Goal: Transaction & Acquisition: Obtain resource

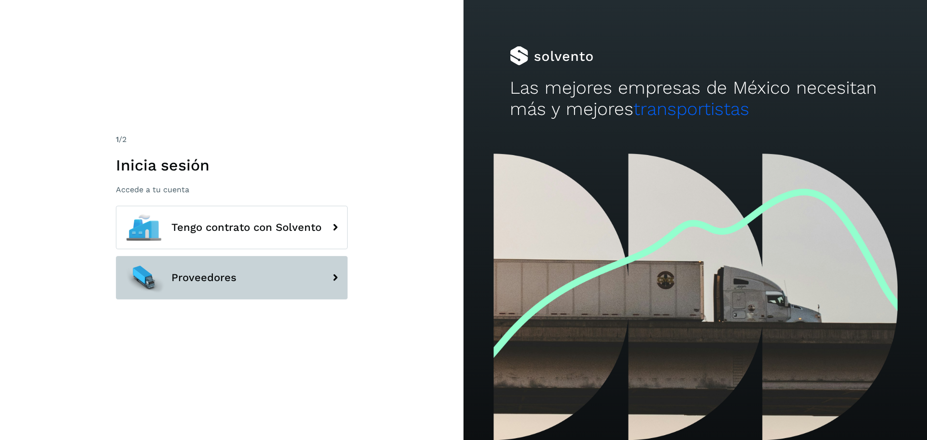
click at [214, 273] on span "Proveedores" at bounding box center [203, 278] width 65 height 12
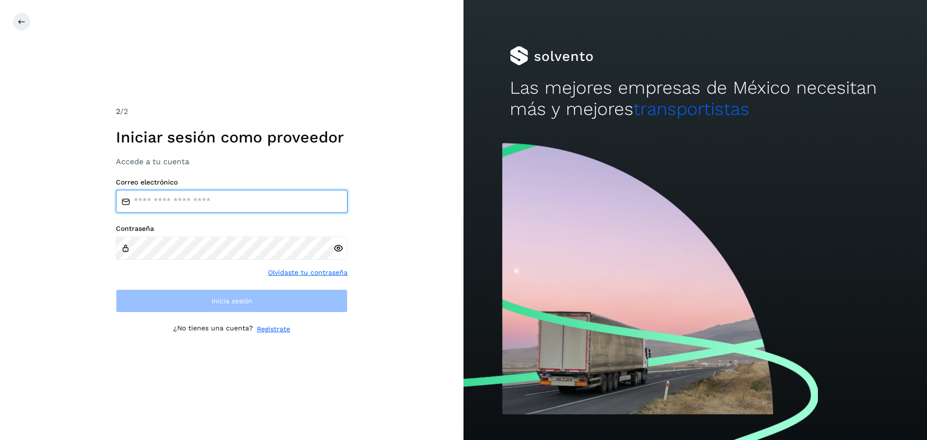
type input "**********"
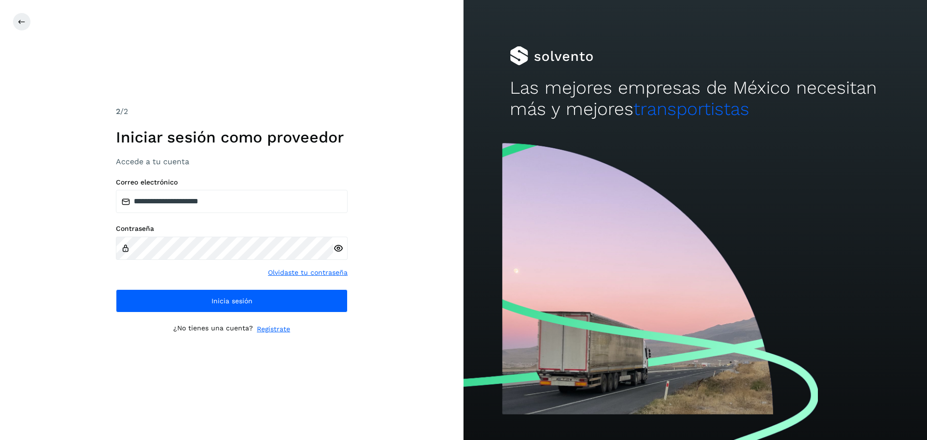
click at [220, 286] on div "**********" at bounding box center [232, 245] width 232 height 135
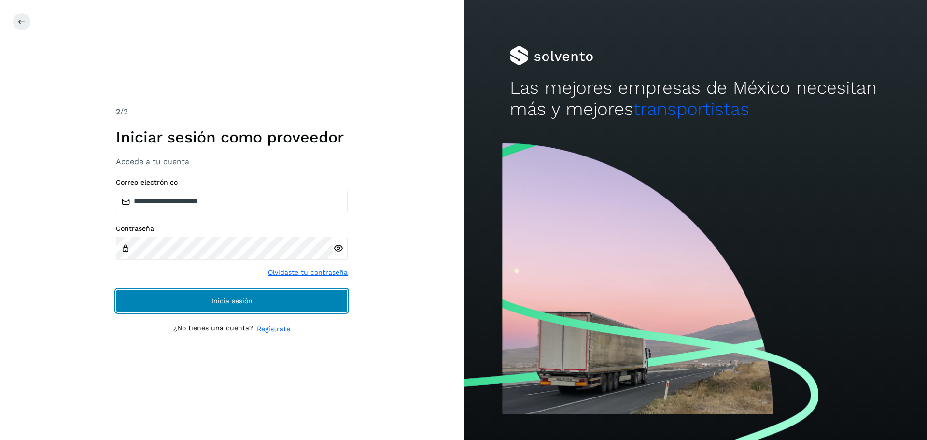
click at [226, 299] on span "Inicia sesión" at bounding box center [232, 301] width 41 height 7
click at [222, 296] on button "Inicia sesión" at bounding box center [232, 300] width 232 height 23
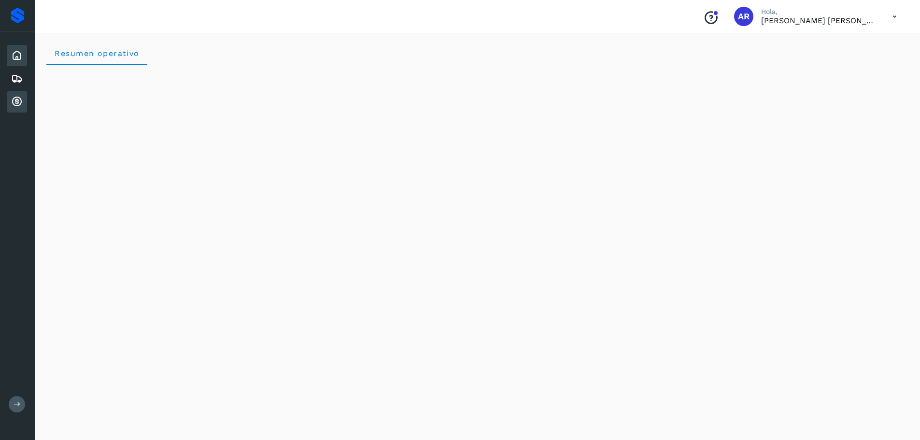
click at [22, 102] on icon at bounding box center [17, 102] width 12 height 12
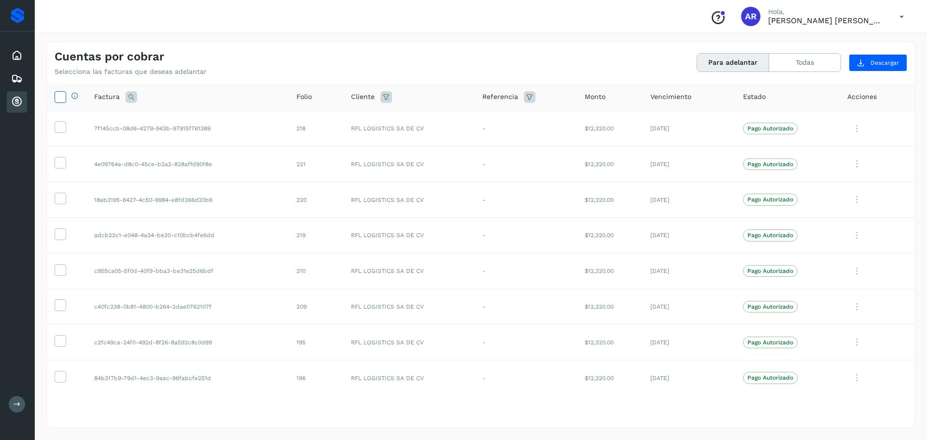
click at [59, 96] on icon at bounding box center [60, 96] width 10 height 10
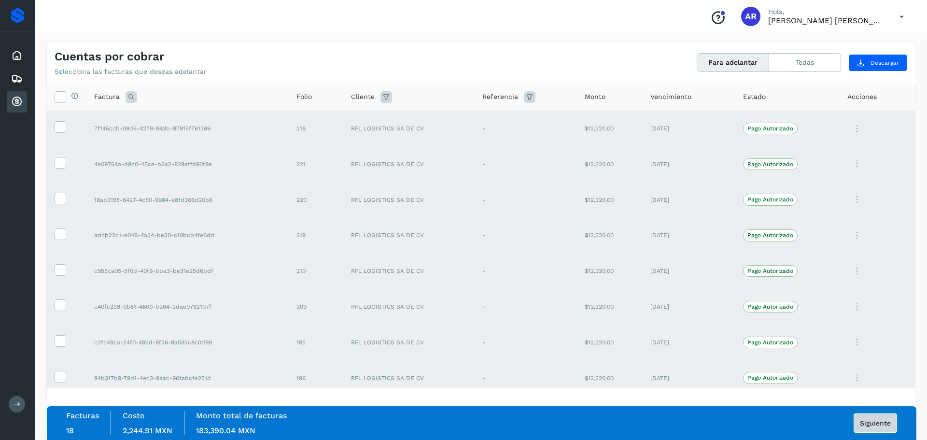
click at [882, 423] on span "Siguiente" at bounding box center [875, 423] width 31 height 7
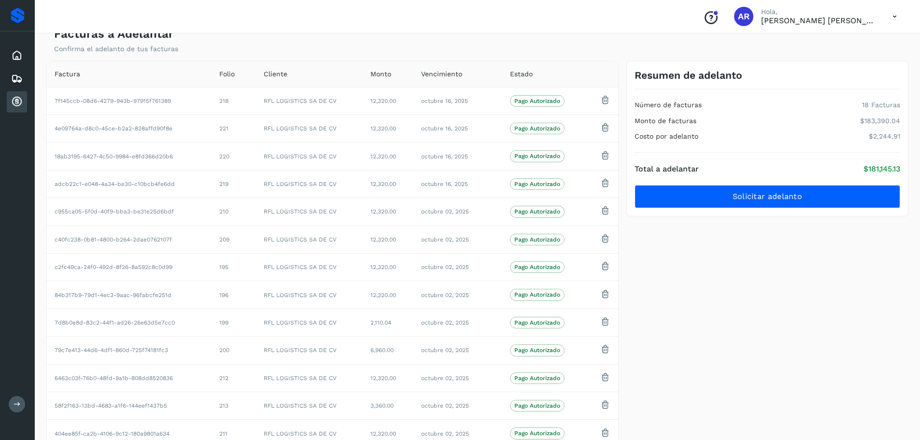
scroll to position [37, 0]
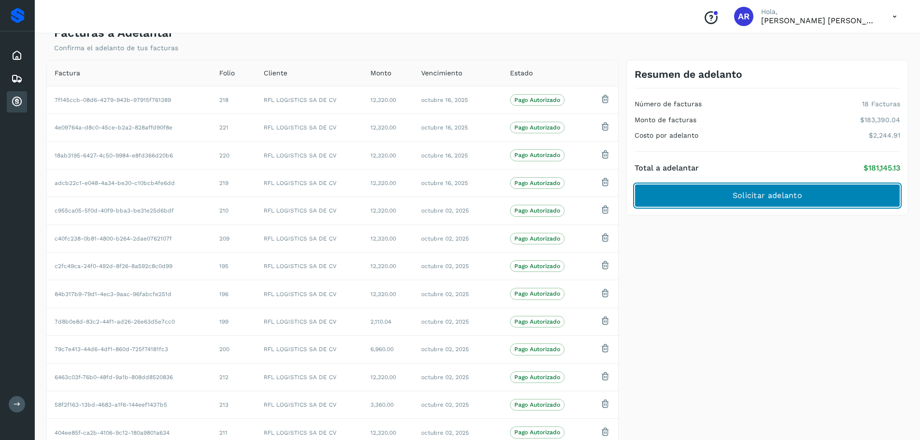
click at [741, 199] on span "Solicitar adelanto" at bounding box center [768, 195] width 70 height 11
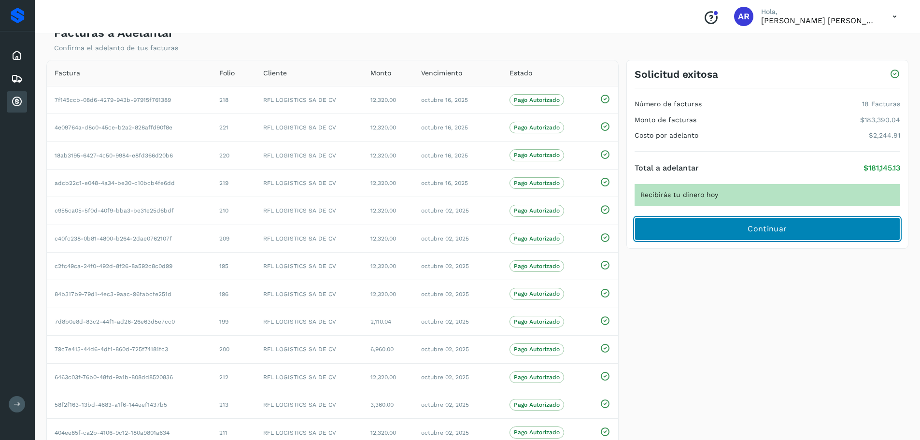
click at [763, 237] on button "Continuar" at bounding box center [768, 228] width 266 height 23
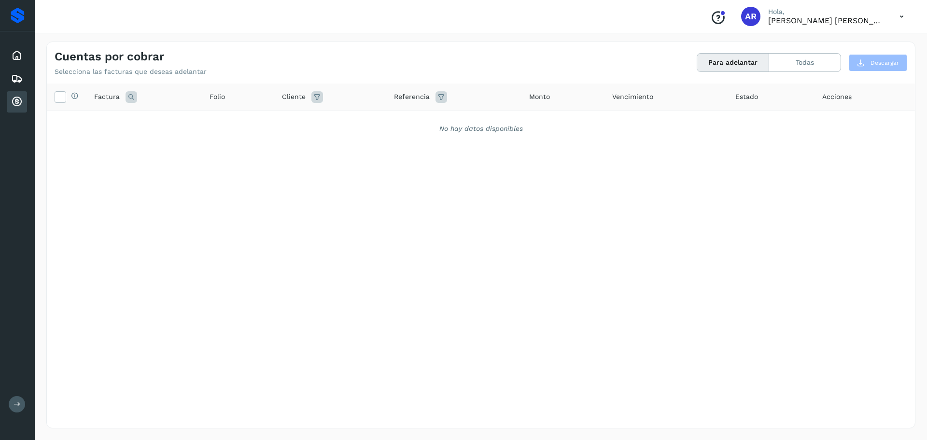
click at [348, 207] on div "Selecciona todas las facturas disponibles para adelanto Factura Folio Cliente R…" at bounding box center [481, 236] width 869 height 305
click at [17, 104] on icon at bounding box center [17, 102] width 12 height 12
